Goal: Information Seeking & Learning: Learn about a topic

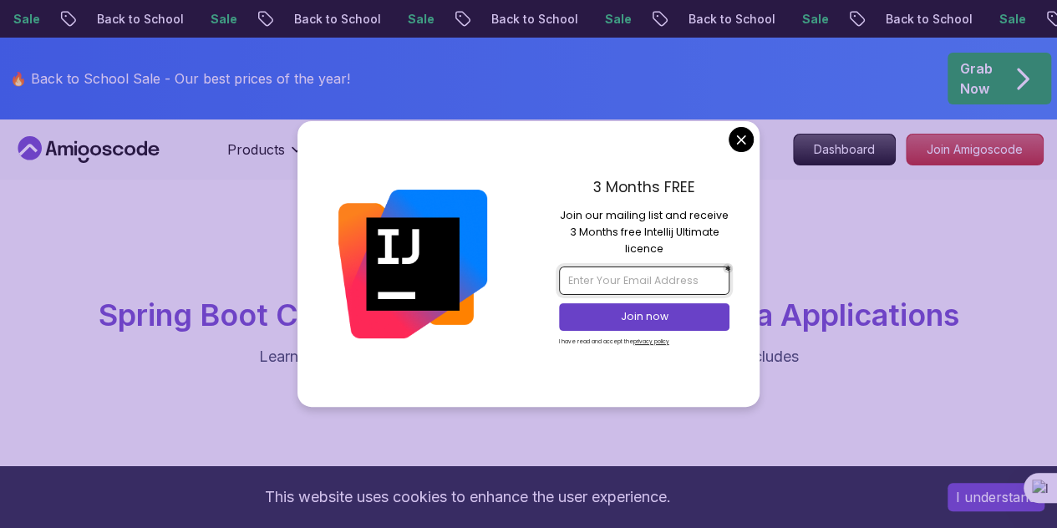
click at [639, 281] on input "email" at bounding box center [644, 280] width 170 height 28
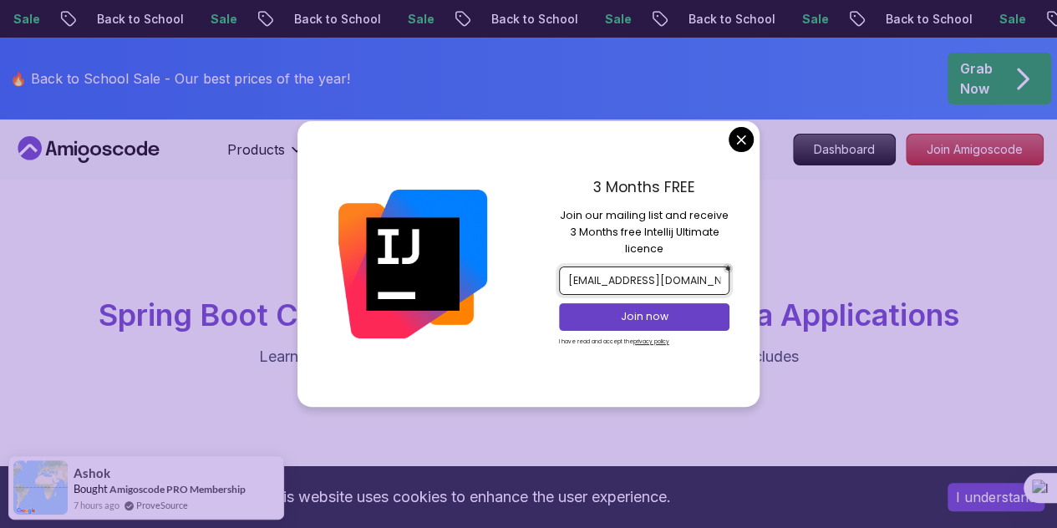
scroll to position [0, 8]
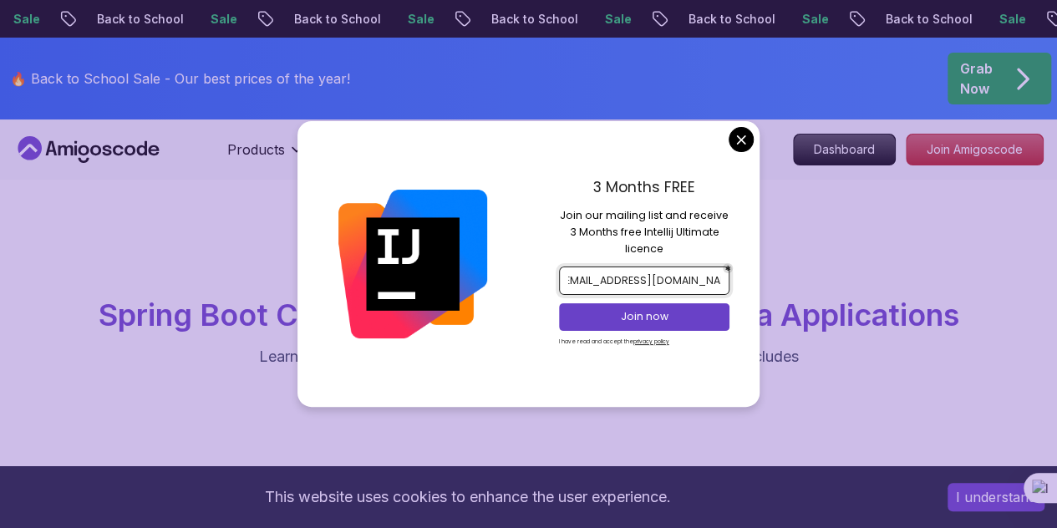
type input "[EMAIL_ADDRESS][DOMAIN_NAME]"
click at [652, 315] on p "Join now" at bounding box center [644, 316] width 139 height 15
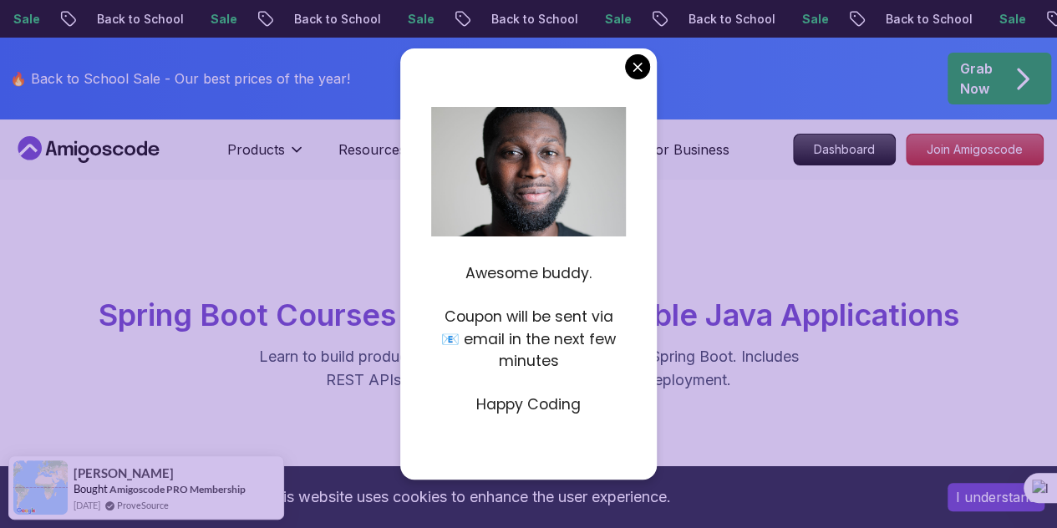
click at [773, 339] on div "spring-boot Spring Boot Courses for Building Scalable Java Applications Learn t…" at bounding box center [528, 326] width 1040 height 132
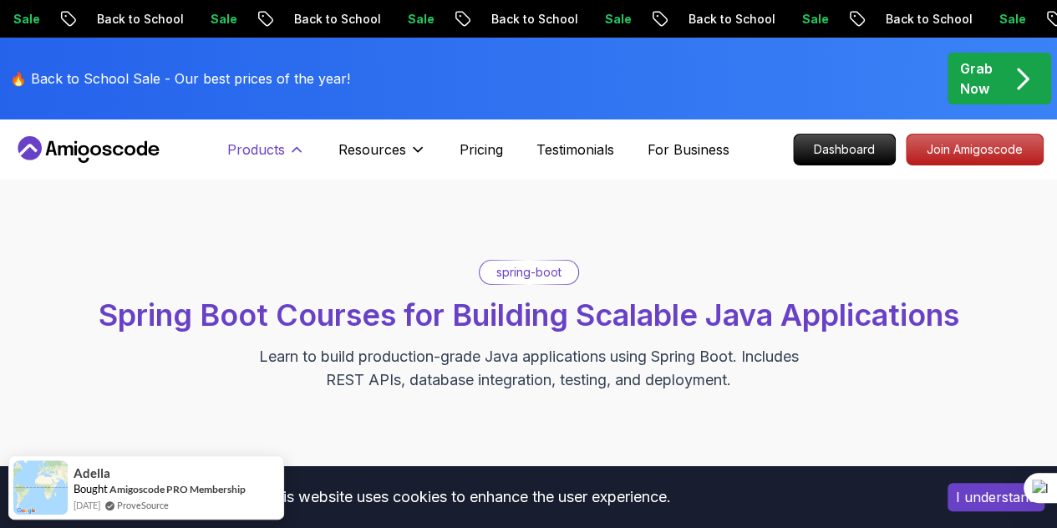
click at [267, 143] on p "Products" at bounding box center [256, 150] width 58 height 20
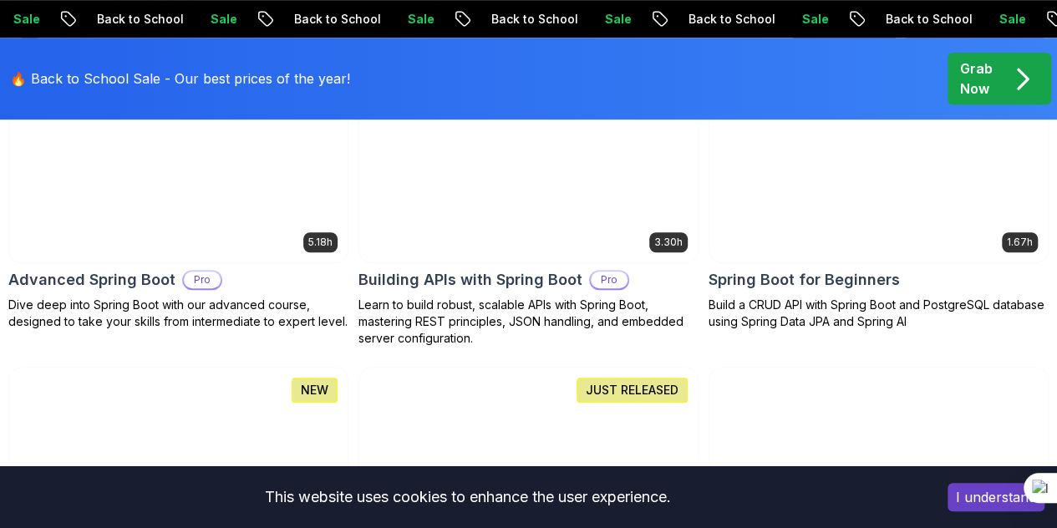
scroll to position [468, 0]
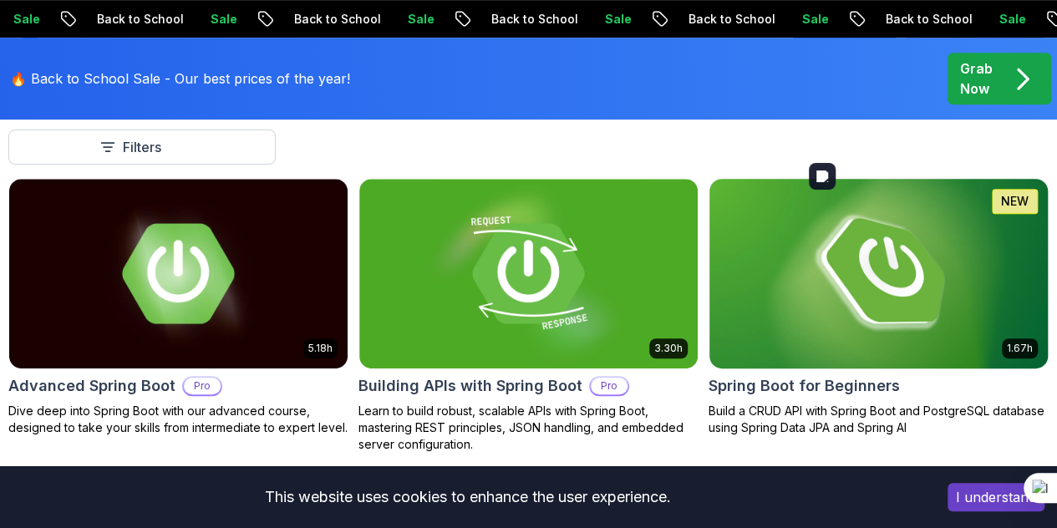
click at [899, 260] on img at bounding box center [878, 273] width 355 height 199
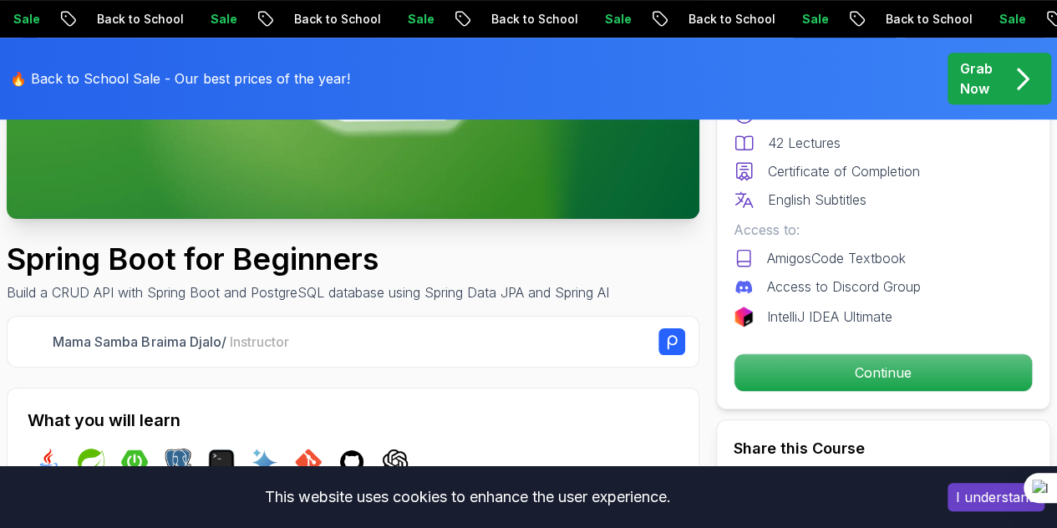
scroll to position [396, 0]
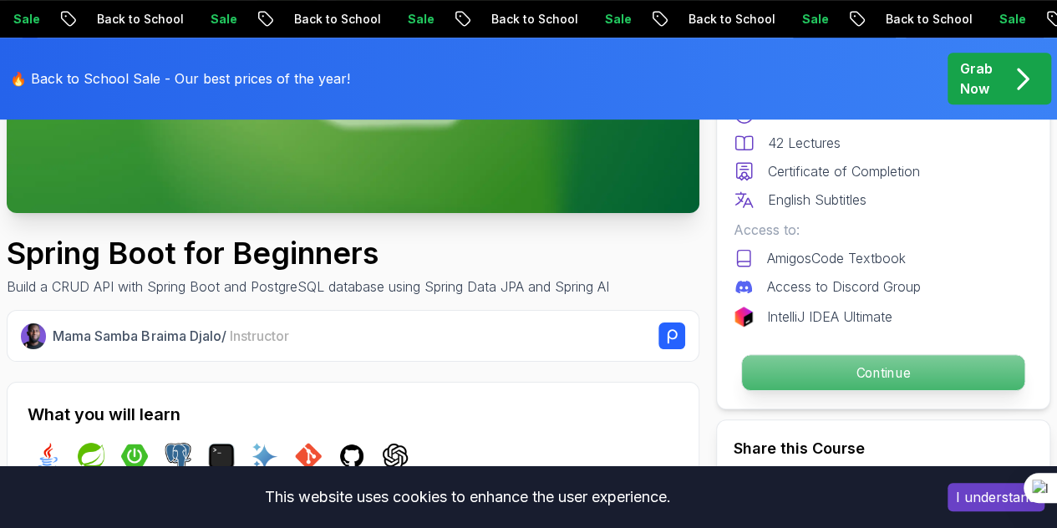
click at [768, 370] on p "Continue" at bounding box center [883, 372] width 282 height 35
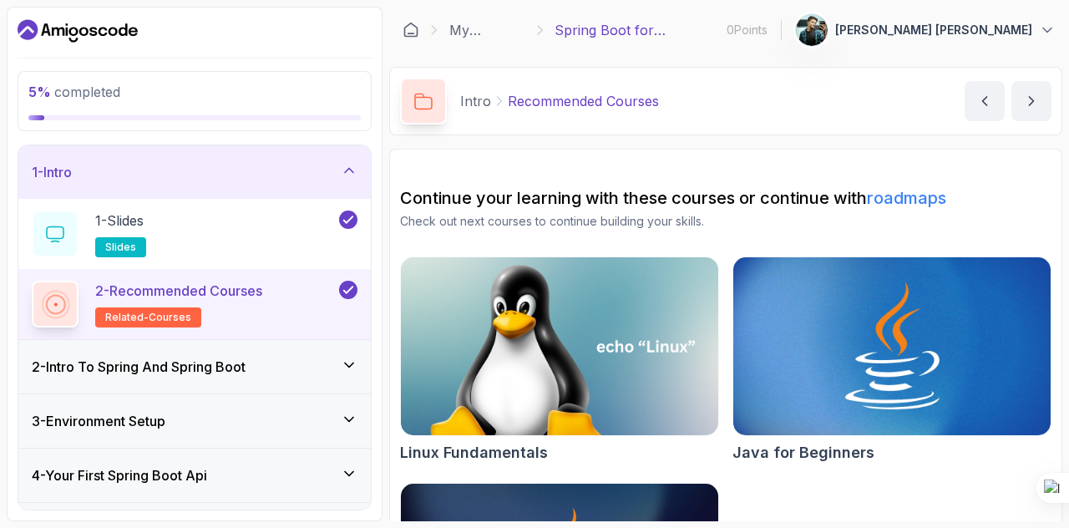
click at [246, 362] on h3 "2 - Intro To Spring And Spring Boot" at bounding box center [139, 367] width 214 height 20
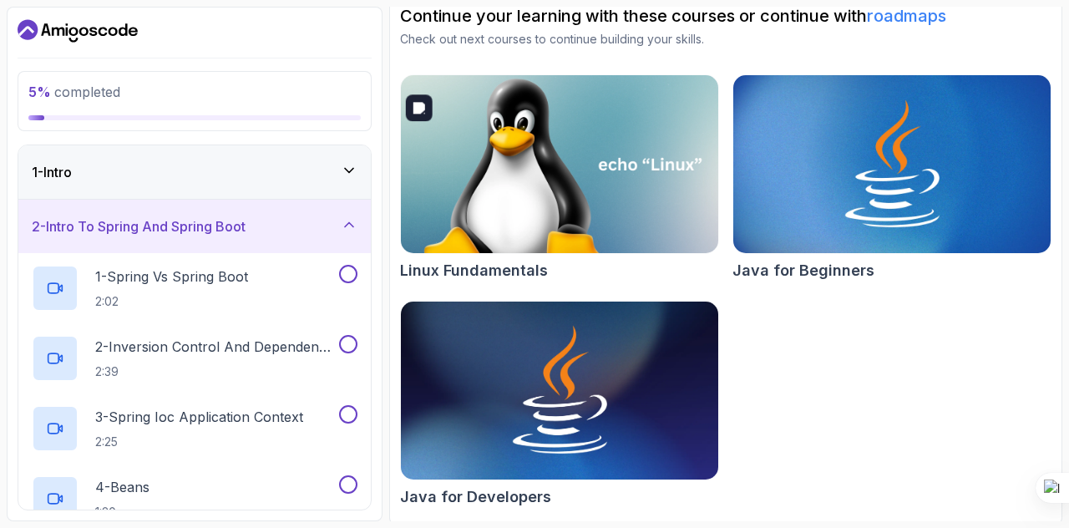
scroll to position [184, 0]
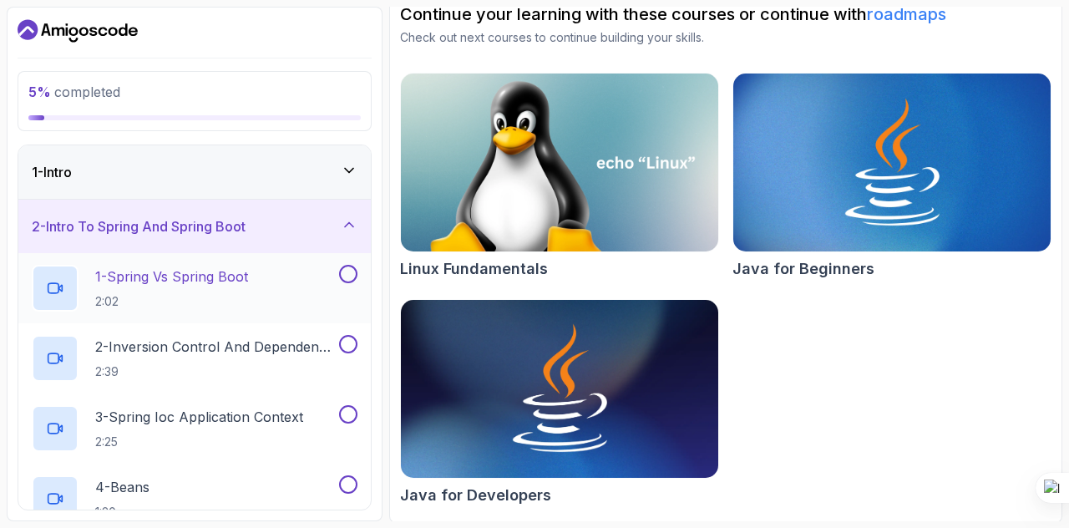
click at [99, 278] on p "1 - Spring Vs Spring Boot" at bounding box center [171, 276] width 153 height 20
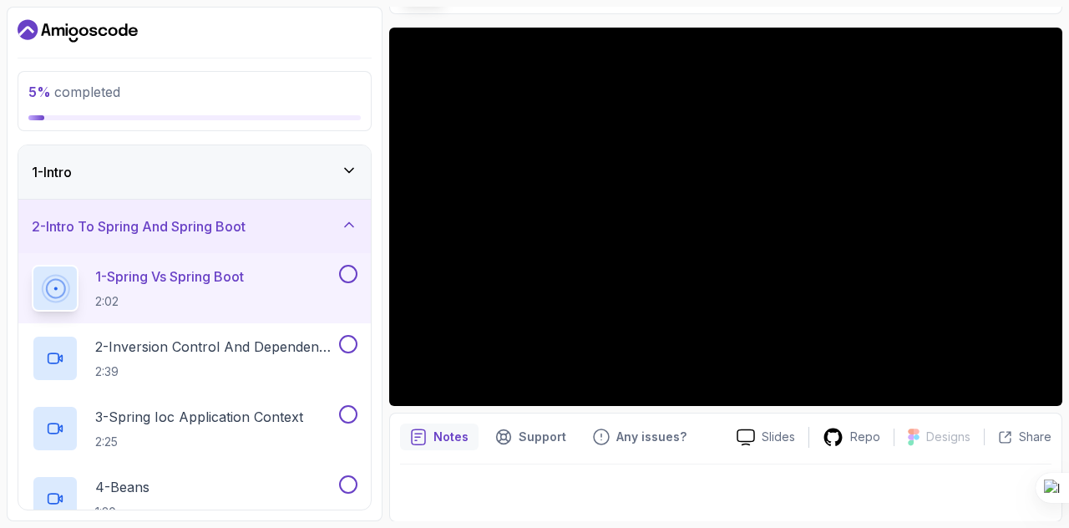
scroll to position [563, 0]
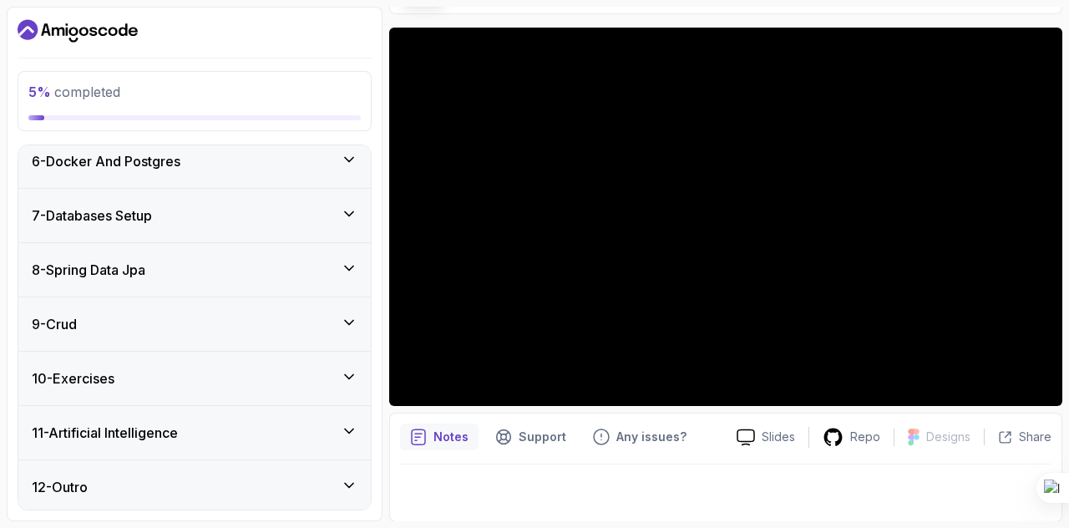
click at [289, 478] on div "12 - Outro" at bounding box center [195, 487] width 326 height 20
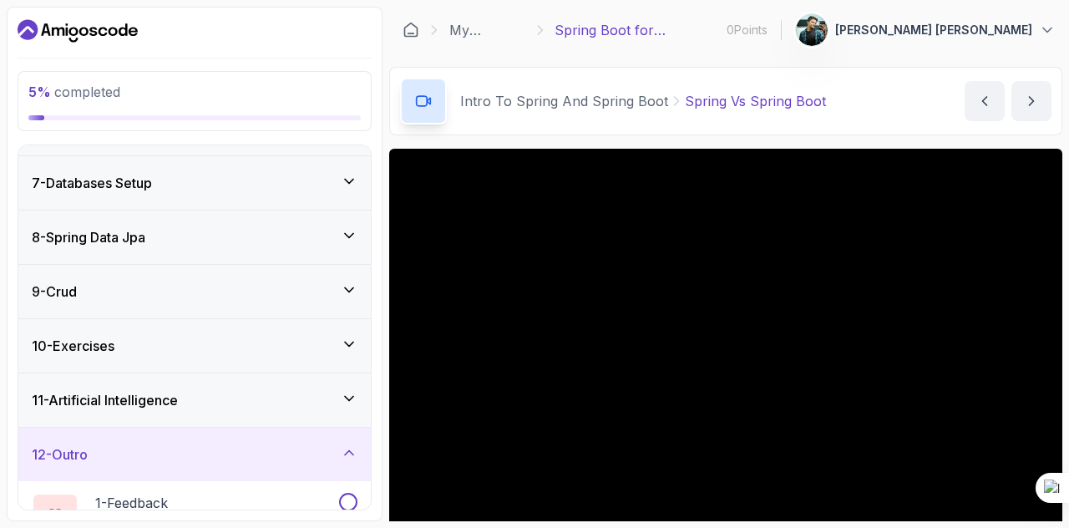
scroll to position [0, 0]
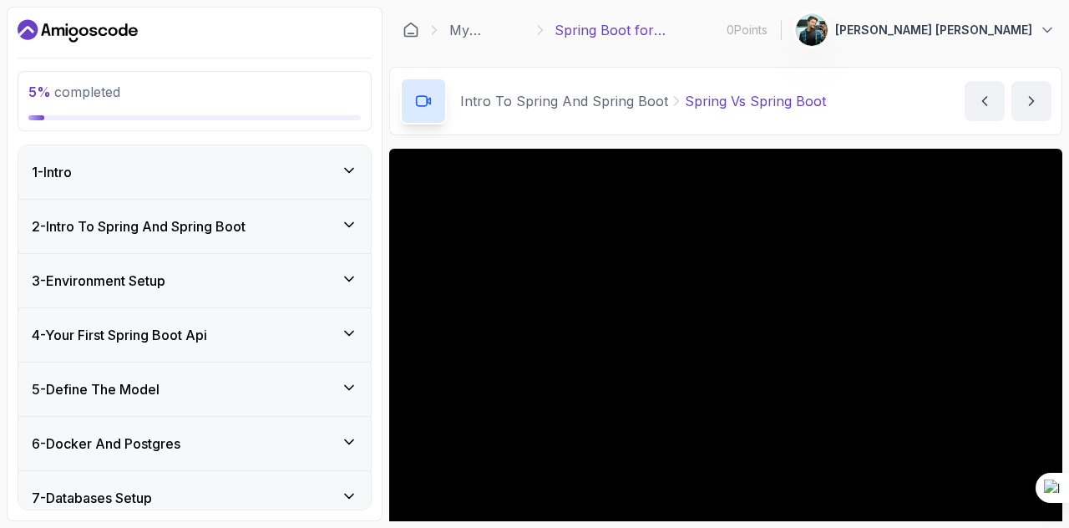
click at [256, 166] on div "1 - Intro" at bounding box center [195, 172] width 326 height 20
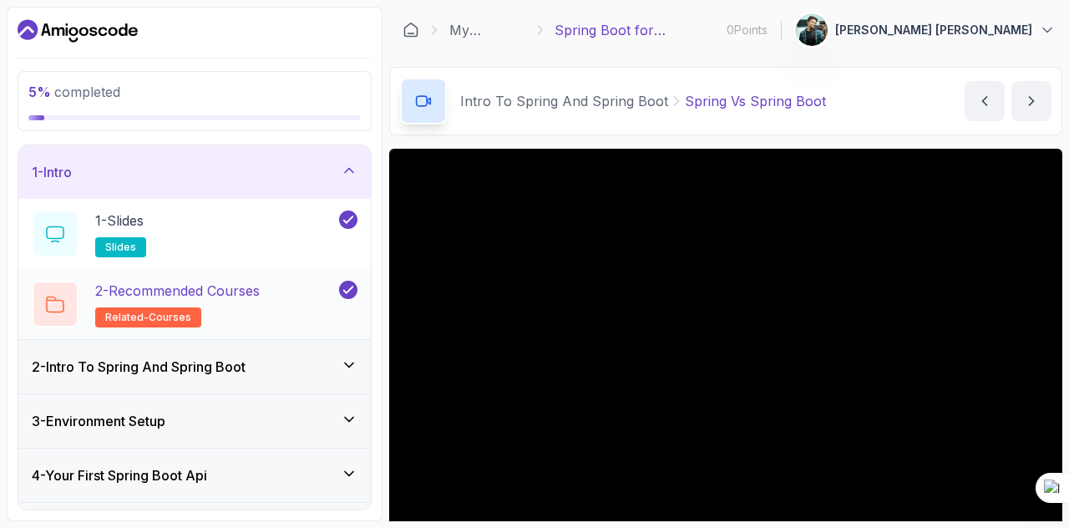
click at [65, 289] on div at bounding box center [55, 304] width 47 height 47
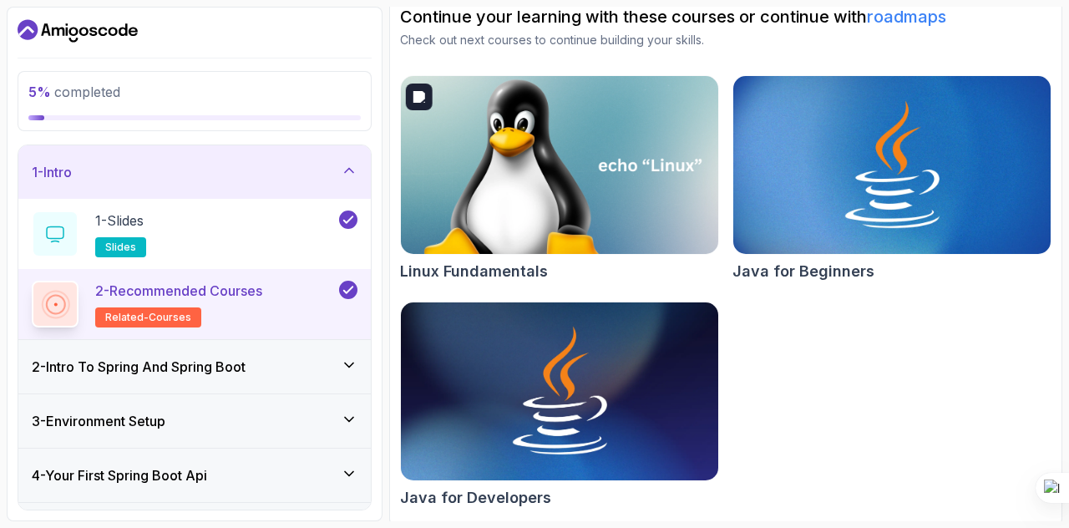
scroll to position [184, 0]
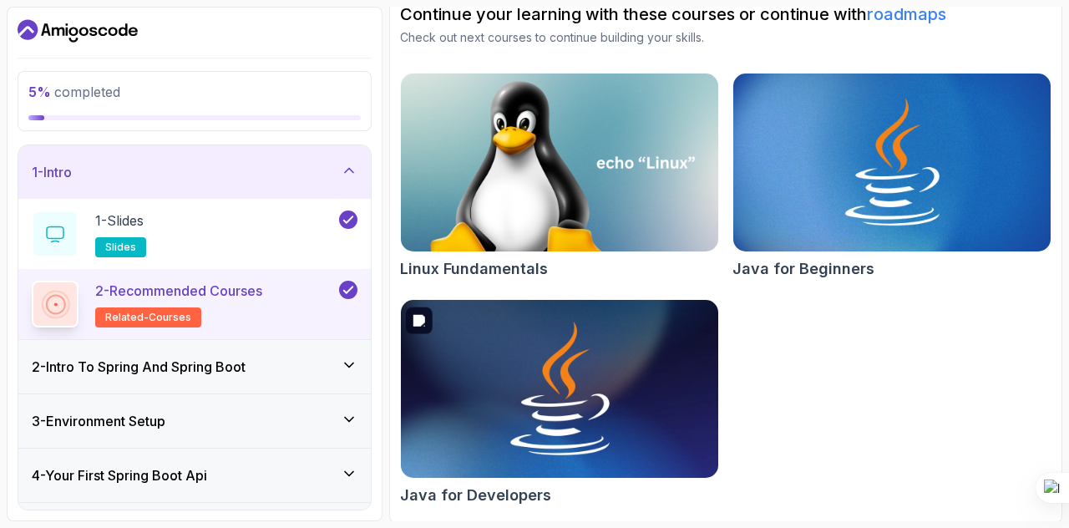
click at [601, 342] on img at bounding box center [559, 389] width 333 height 187
click at [199, 368] on h3 "2 - Intro To Spring And Spring Boot" at bounding box center [139, 367] width 214 height 20
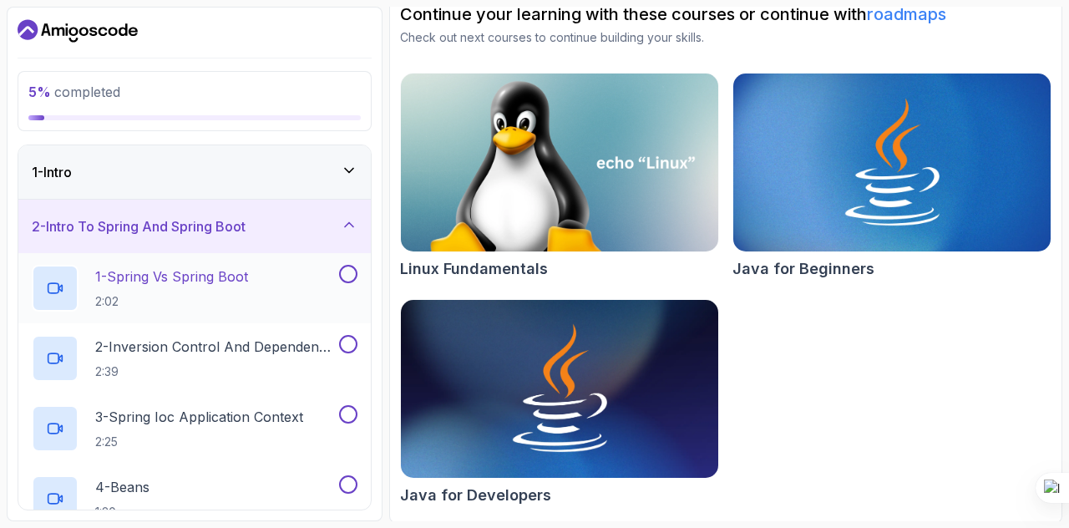
click at [281, 291] on div "1 - Spring Vs Spring Boot 2:02" at bounding box center [184, 288] width 304 height 47
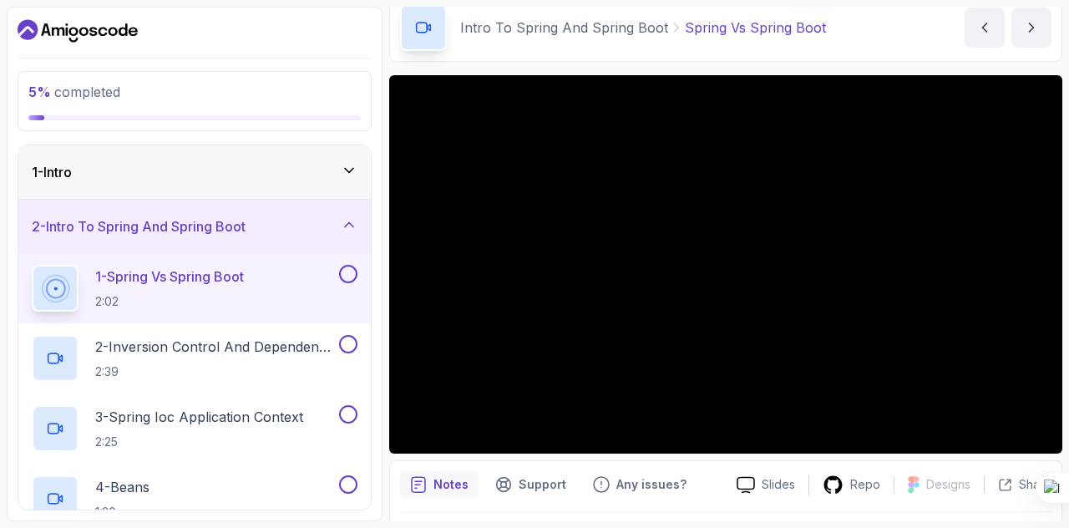
scroll to position [119, 0]
